Goal: Task Accomplishment & Management: Manage account settings

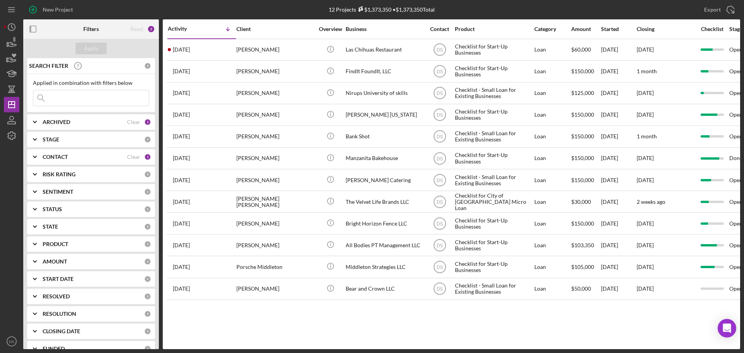
click at [105, 124] on div "ARCHIVED" at bounding box center [85, 122] width 85 height 6
click at [37, 157] on input "Active" at bounding box center [37, 154] width 8 height 8
checkbox input "false"
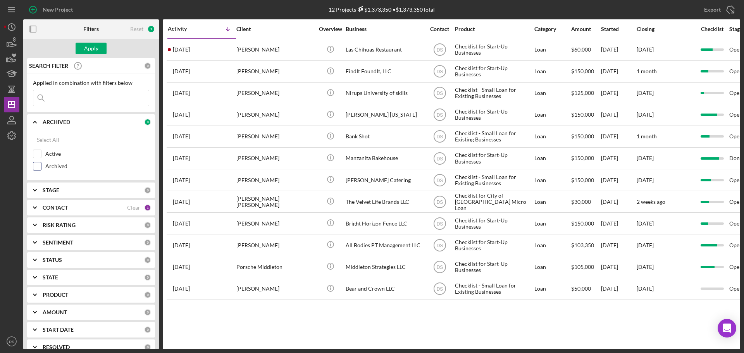
click at [38, 167] on input "Archived" at bounding box center [37, 166] width 8 height 8
checkbox input "true"
click at [93, 50] on div "Apply" at bounding box center [91, 49] width 14 height 12
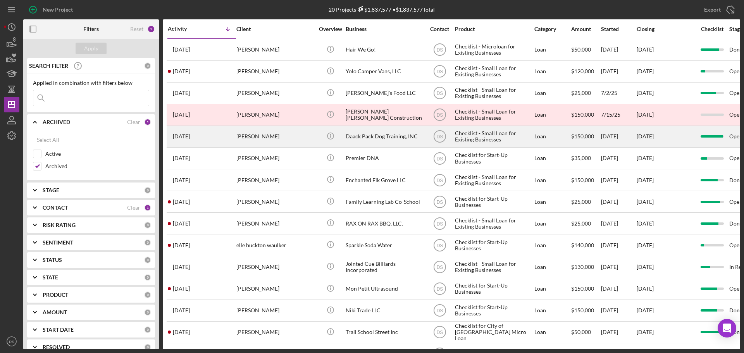
click at [366, 141] on div "Daack Pack Dog Training, INC" at bounding box center [385, 136] width 78 height 21
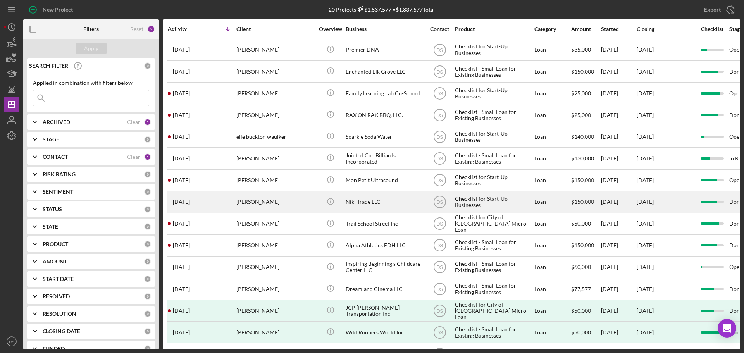
scroll to position [116, 0]
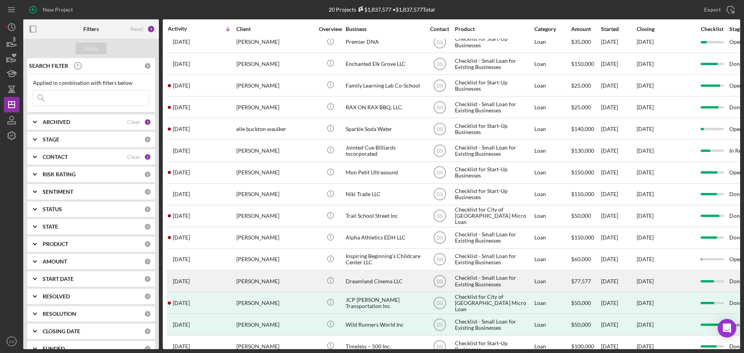
click at [617, 285] on div "[DATE]" at bounding box center [618, 281] width 35 height 21
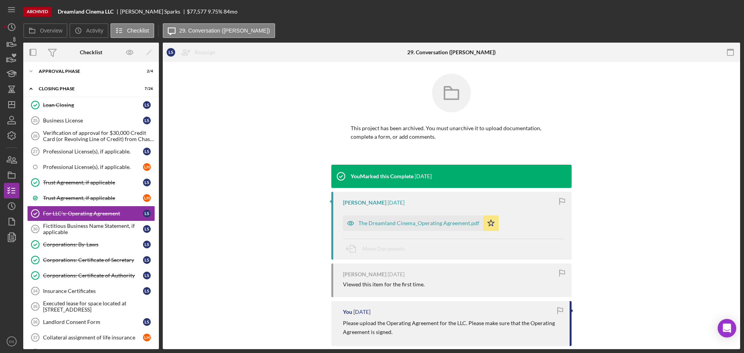
scroll to position [79, 0]
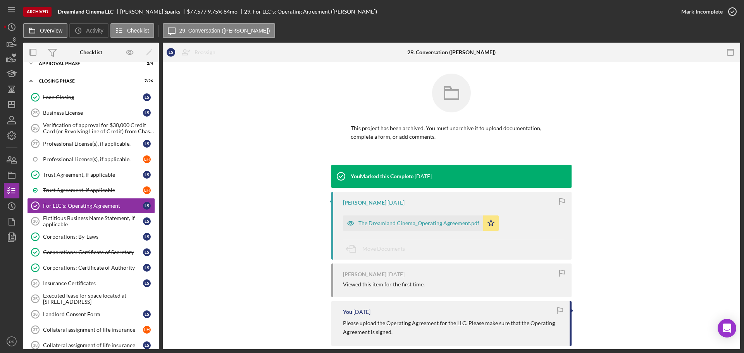
click at [44, 25] on button "Overview" at bounding box center [45, 30] width 44 height 15
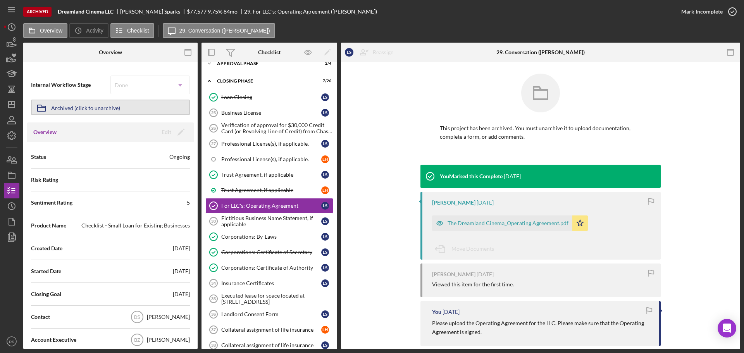
click at [127, 109] on button "Icon/Archived Archived (click to unarchive)" at bounding box center [110, 108] width 159 height 16
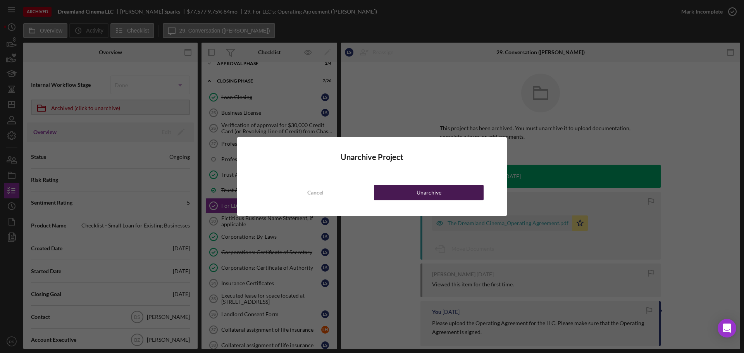
click at [422, 191] on div "Unarchive" at bounding box center [429, 193] width 25 height 16
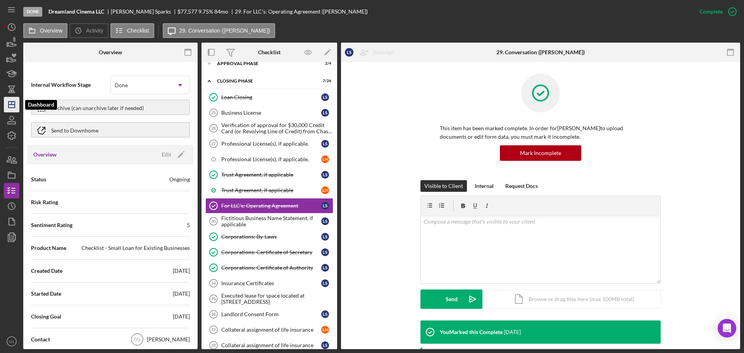
click at [10, 105] on icon "Icon/Dashboard" at bounding box center [11, 104] width 19 height 19
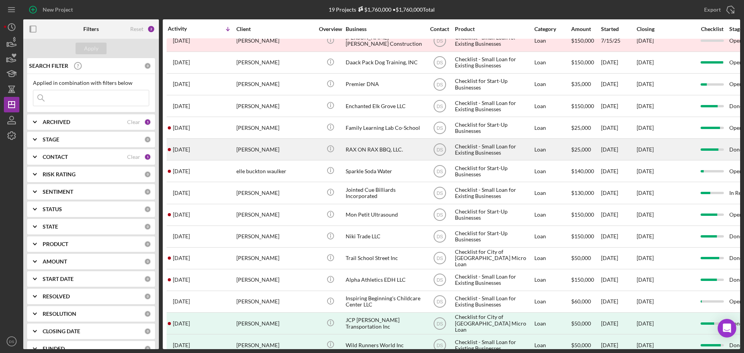
scroll to position [112, 0]
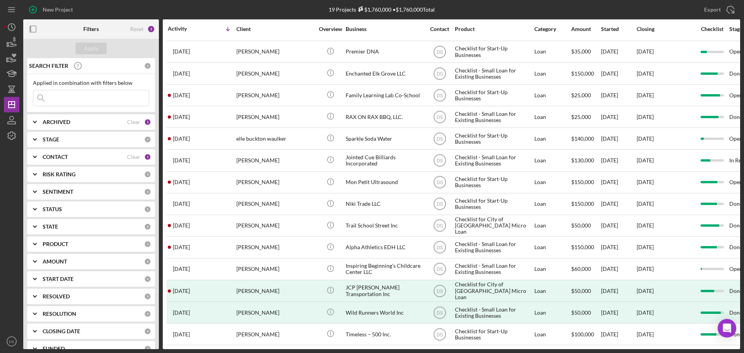
click at [104, 121] on div "ARCHIVED" at bounding box center [85, 122] width 85 height 6
click at [40, 167] on input "Archived" at bounding box center [37, 166] width 8 height 8
checkbox input "false"
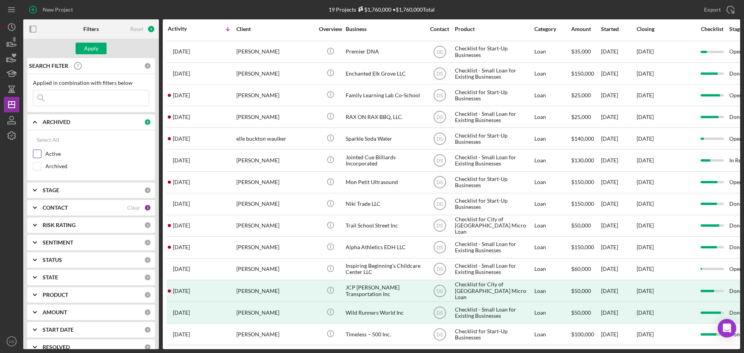
click at [37, 152] on input "Active" at bounding box center [37, 154] width 8 height 8
checkbox input "true"
click at [97, 45] on div "Apply" at bounding box center [91, 49] width 14 height 12
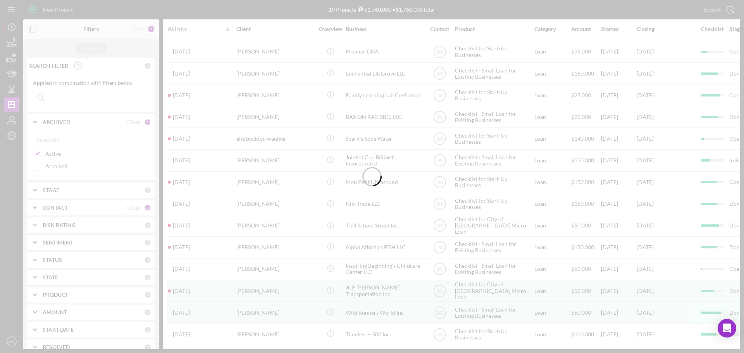
scroll to position [0, 0]
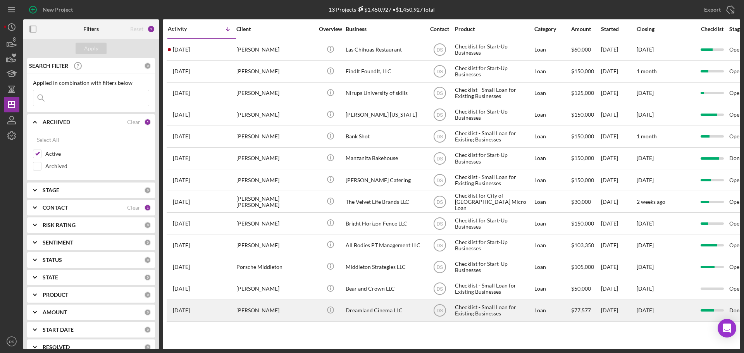
click at [410, 311] on div "Dreamland Cinema LLC" at bounding box center [385, 310] width 78 height 21
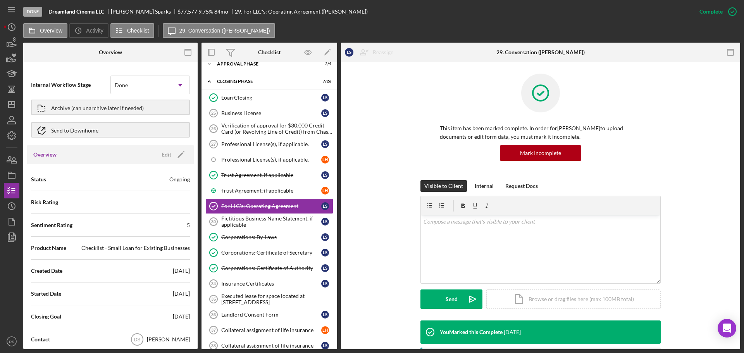
scroll to position [79, 0]
click at [188, 51] on icon "button" at bounding box center [187, 52] width 17 height 17
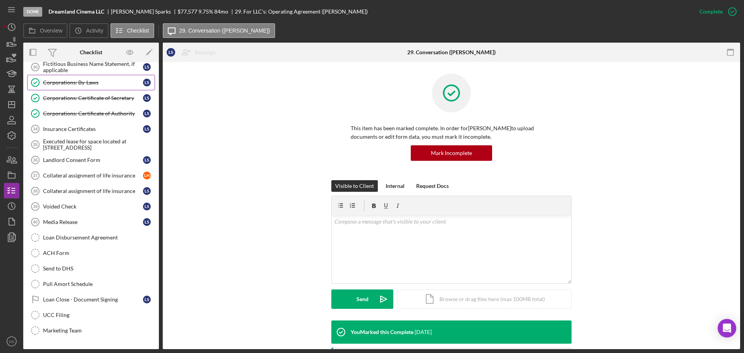
scroll to position [248, 0]
